Goal: Navigation & Orientation: Find specific page/section

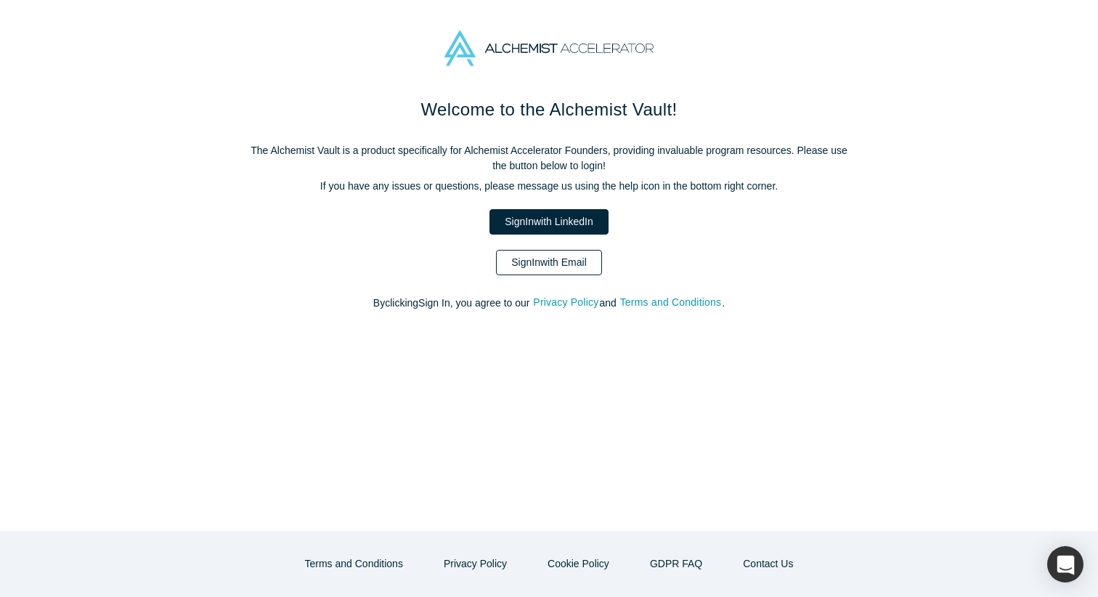
click at [528, 262] on link "Sign In with Email" at bounding box center [549, 262] width 106 height 25
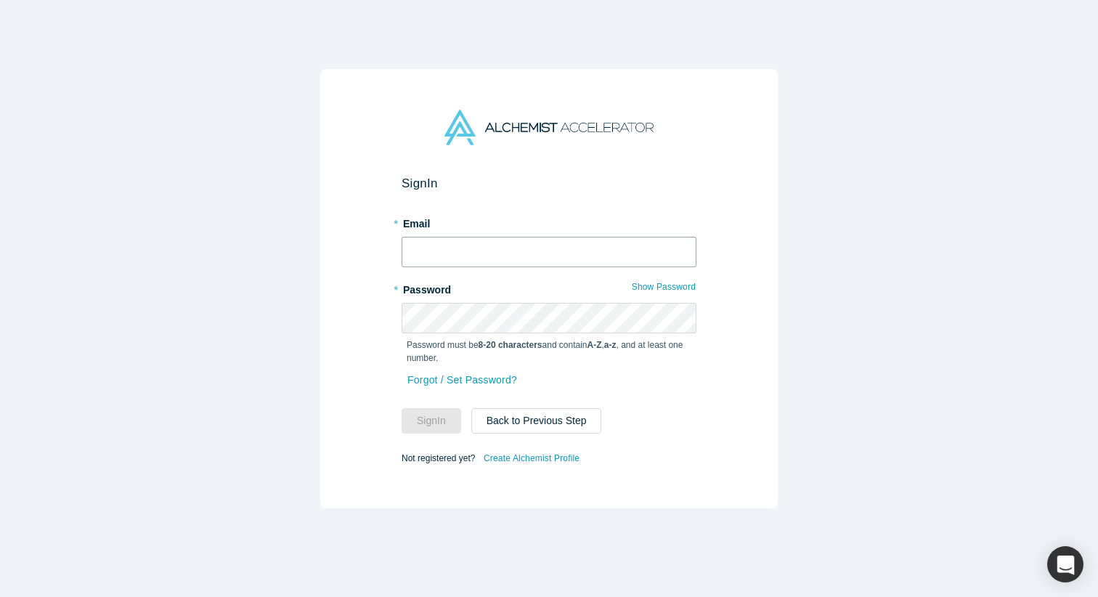
click at [528, 262] on input "text" at bounding box center [548, 252] width 295 height 30
type input "[EMAIL_ADDRESS][DOMAIN_NAME]"
click at [401, 408] on button "Sign In" at bounding box center [431, 420] width 60 height 25
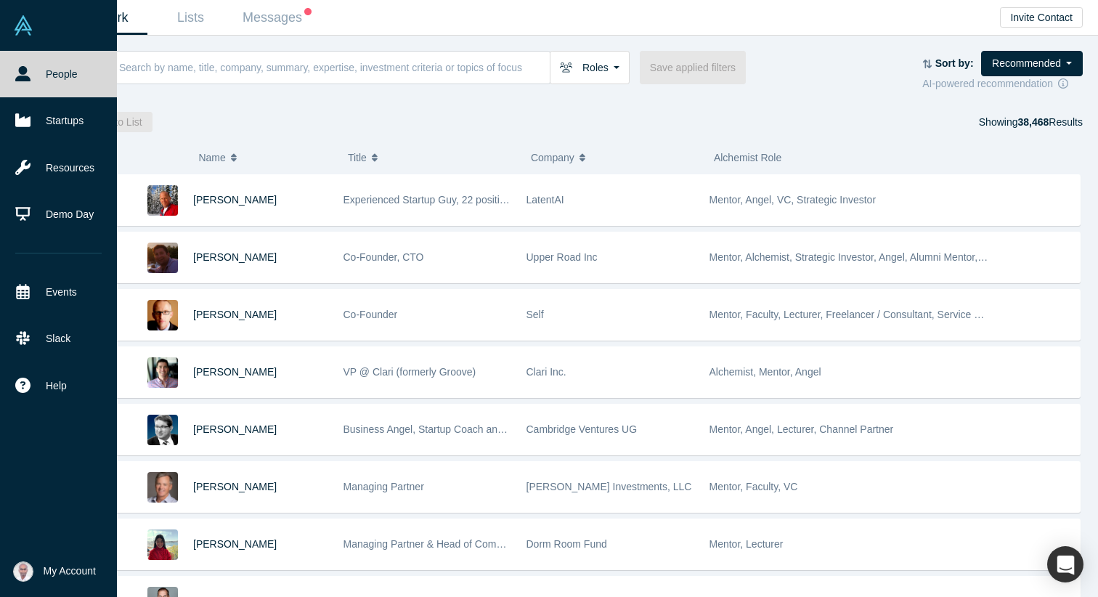
click at [55, 576] on span "My Account" at bounding box center [70, 570] width 52 height 15
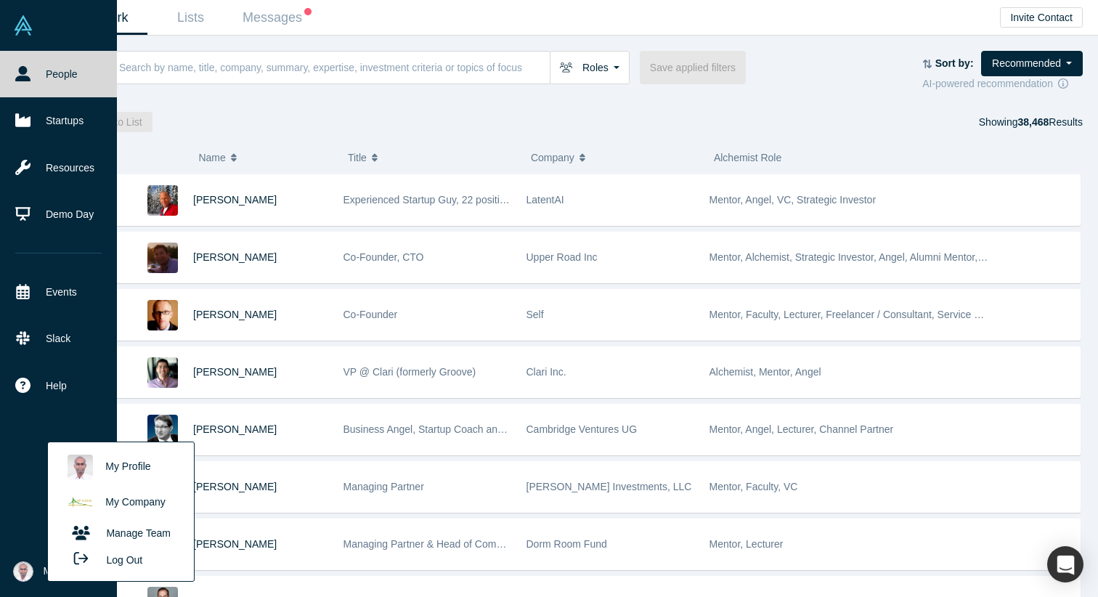
click at [128, 506] on link "My Company" at bounding box center [120, 503] width 121 height 36
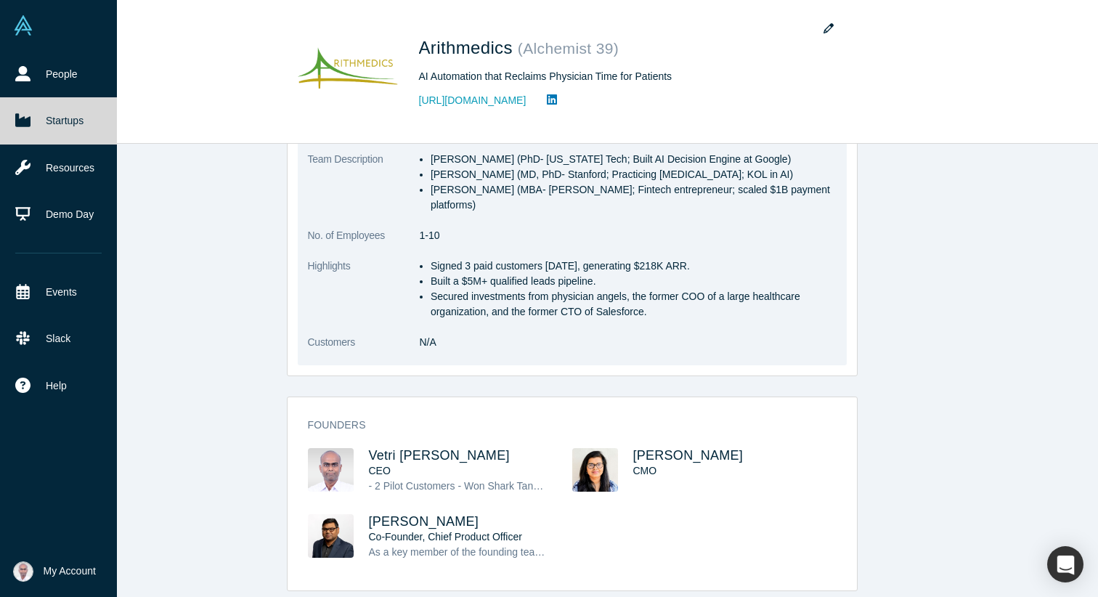
scroll to position [468, 0]
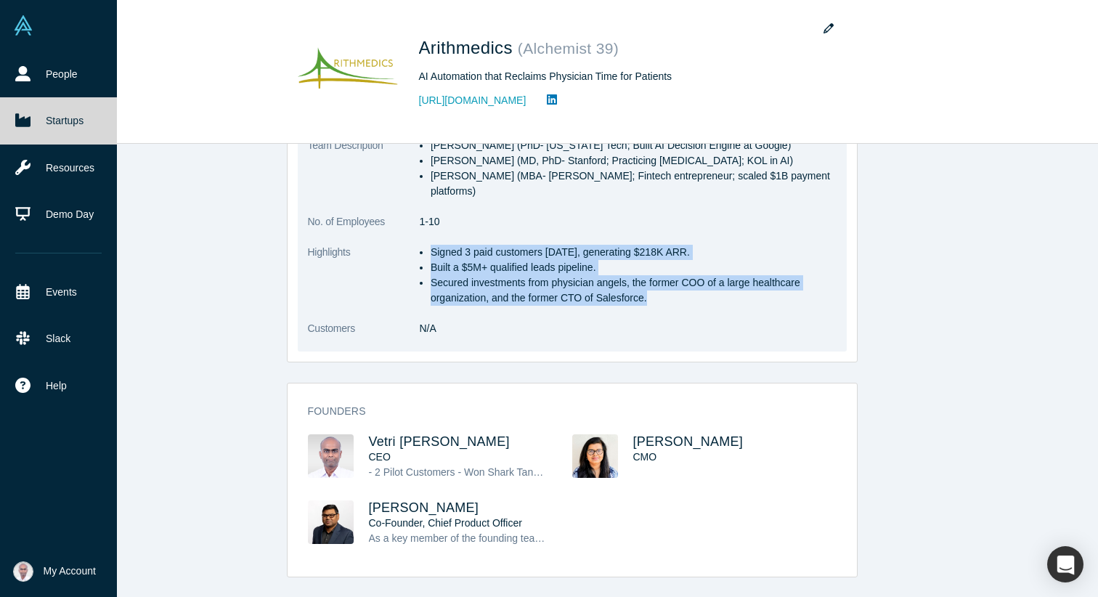
drag, startPoint x: 648, startPoint y: 281, endPoint x: 432, endPoint y: 230, distance: 222.2
click at [432, 245] on ul "Signed 3 paid customers [DATE], generating $218K ARR. Built a $5M+ qualified le…" at bounding box center [628, 275] width 417 height 61
copy ul "Signed 3 paid customers [DATE], generating $218K ARR. Built a $5M+ qualified le…"
